Goal: Obtain resource: Download file/media

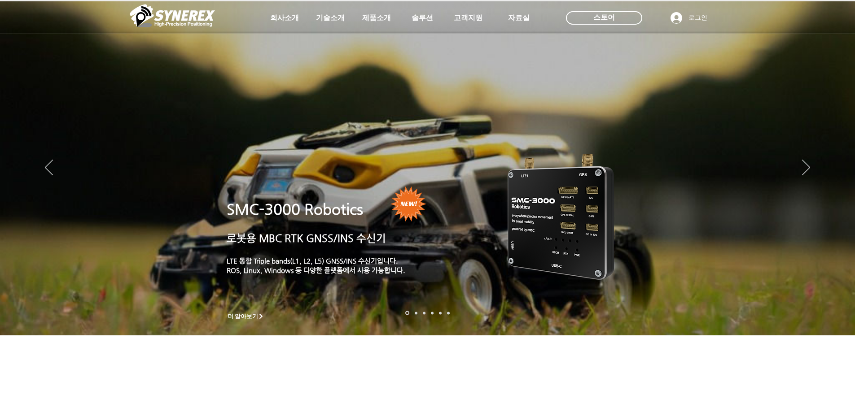
scroll to position [722, 0]
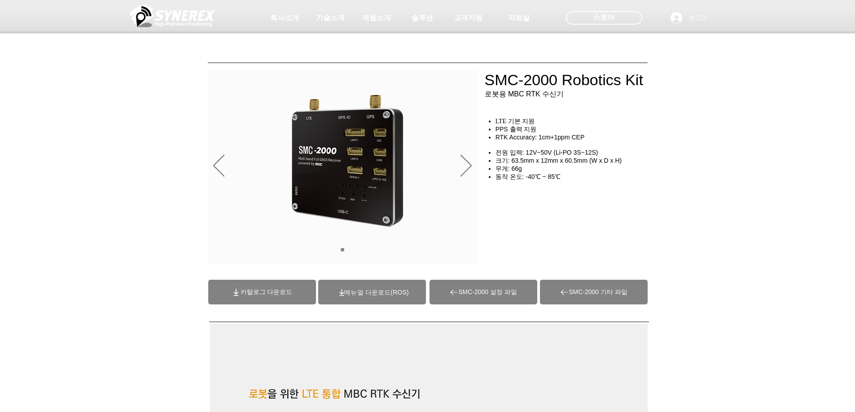
click at [393, 294] on span "(ROS)메뉴얼 다운로드" at bounding box center [376, 292] width 64 height 7
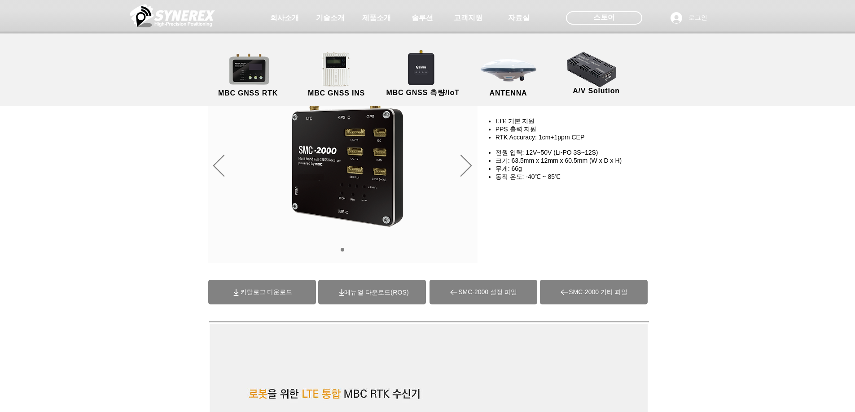
click at [601, 298] on span "SMC-2000 기타 파일" at bounding box center [594, 292] width 108 height 25
drag, startPoint x: 558, startPoint y: 355, endPoint x: 568, endPoint y: 366, distance: 14.6
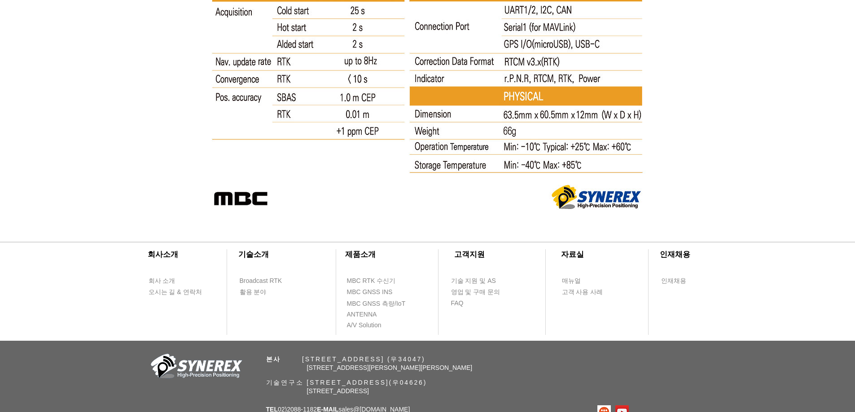
scroll to position [4908, 0]
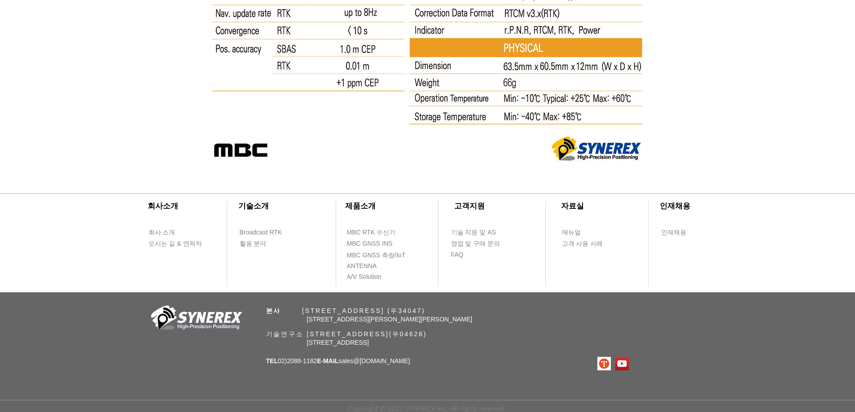
drag, startPoint x: 757, startPoint y: 42, endPoint x: 765, endPoint y: 53, distance: 13.1
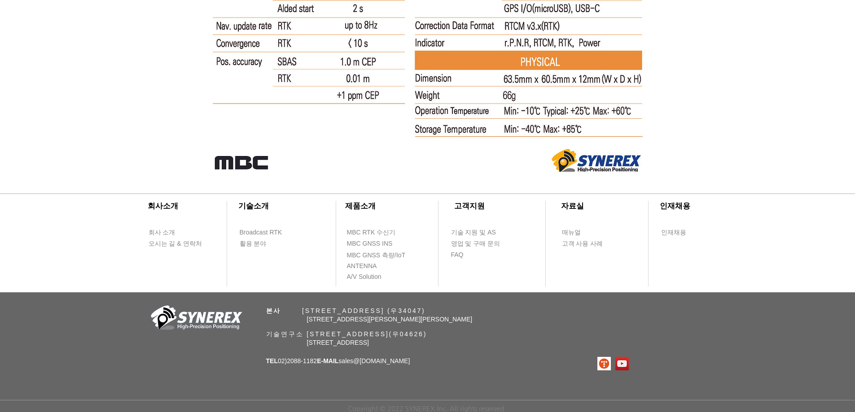
scroll to position [5582, 0]
